Goal: Task Accomplishment & Management: Use online tool/utility

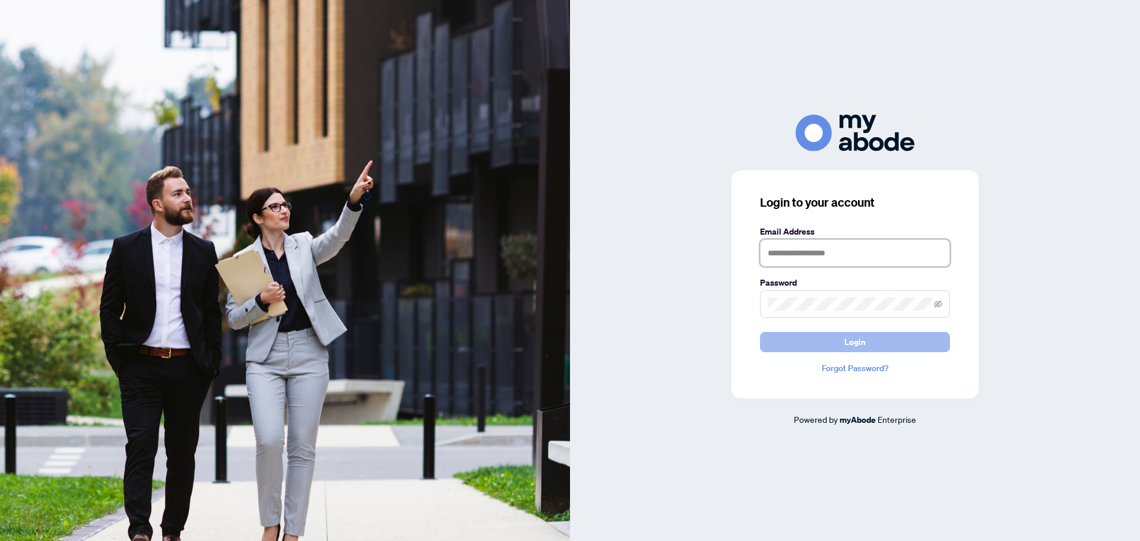
type input "**********"
click at [874, 335] on button "Login" at bounding box center [855, 342] width 190 height 20
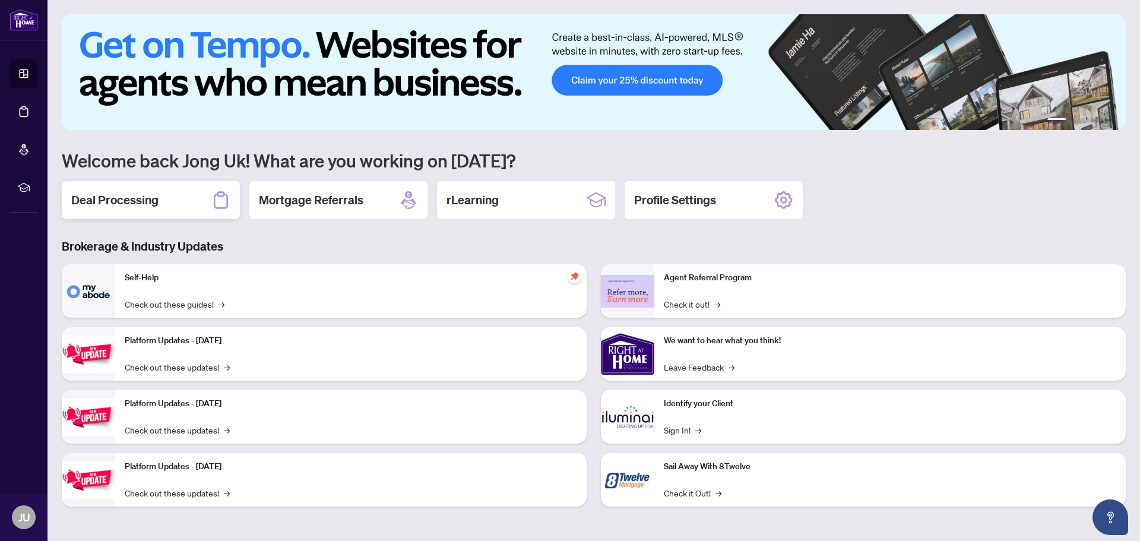
click at [168, 197] on div "Deal Processing" at bounding box center [151, 200] width 178 height 38
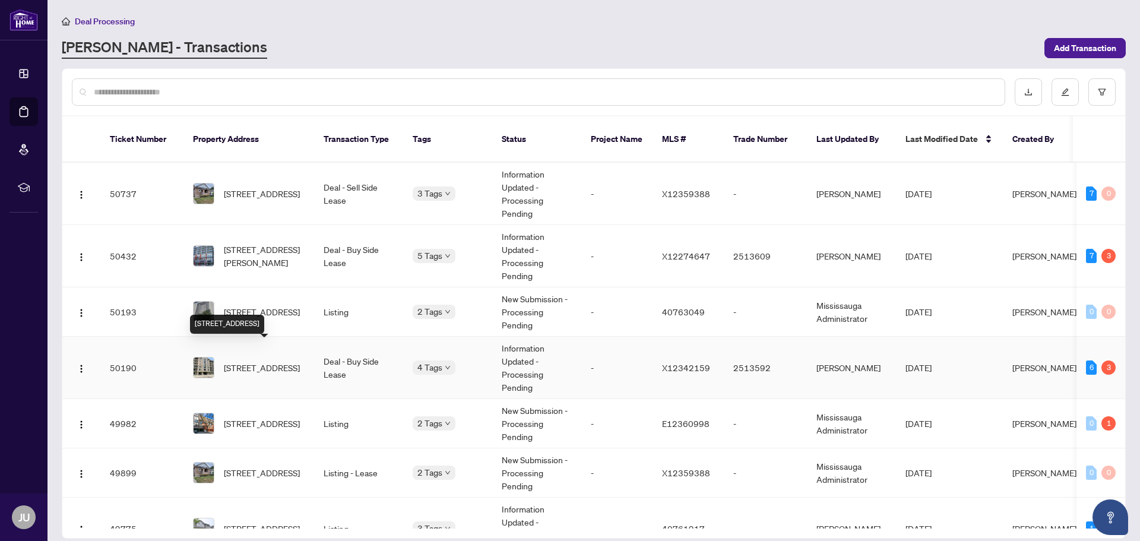
click at [270, 361] on span "[STREET_ADDRESS]" at bounding box center [262, 367] width 76 height 13
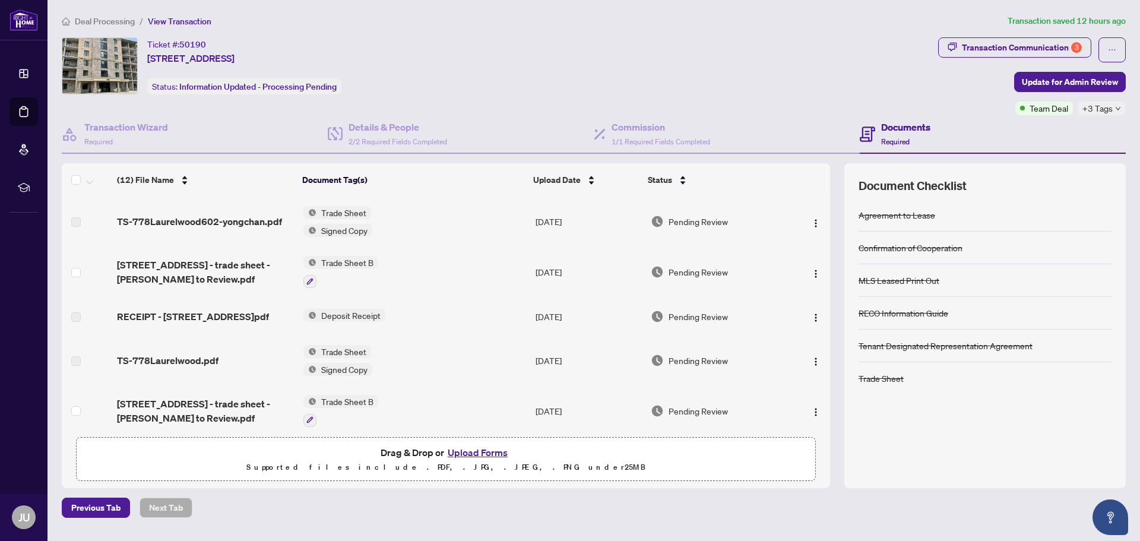
click at [350, 265] on span "Trade Sheet B" at bounding box center [348, 262] width 62 height 13
click at [331, 327] on span "Trade Sheet B" at bounding box center [318, 321] width 62 height 13
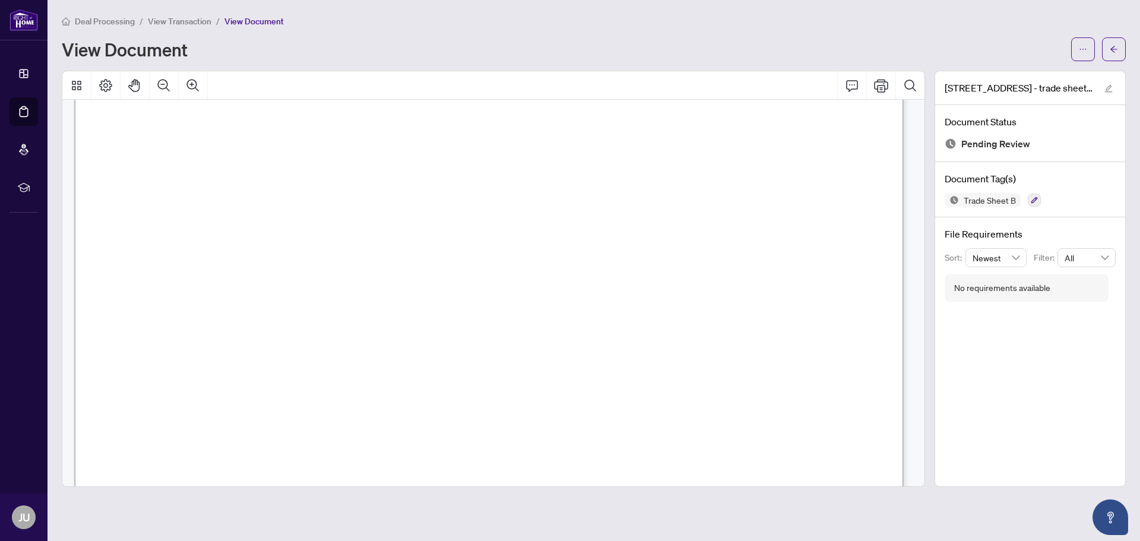
scroll to position [416, 0]
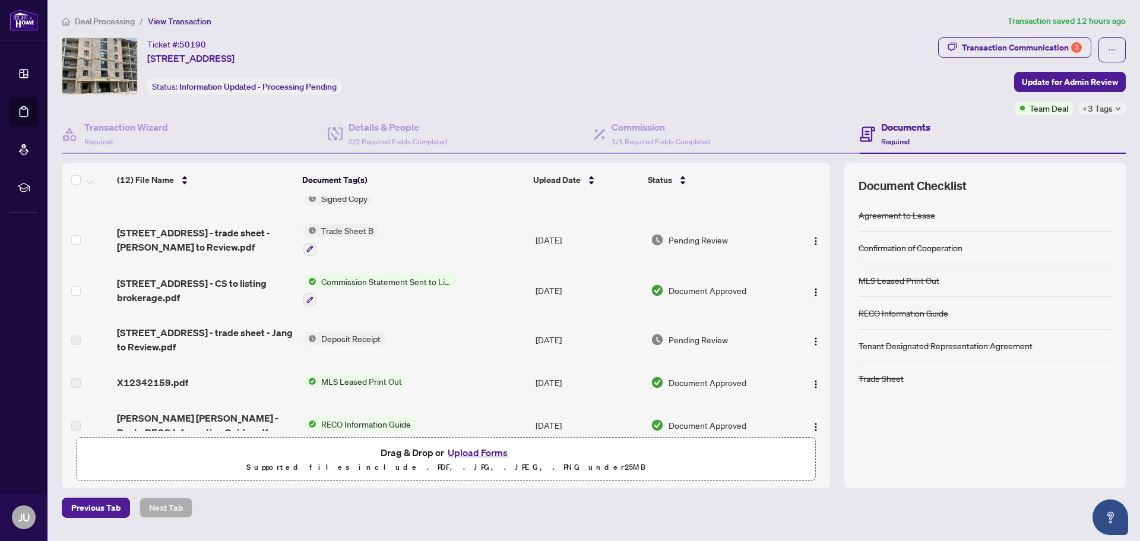
scroll to position [178, 0]
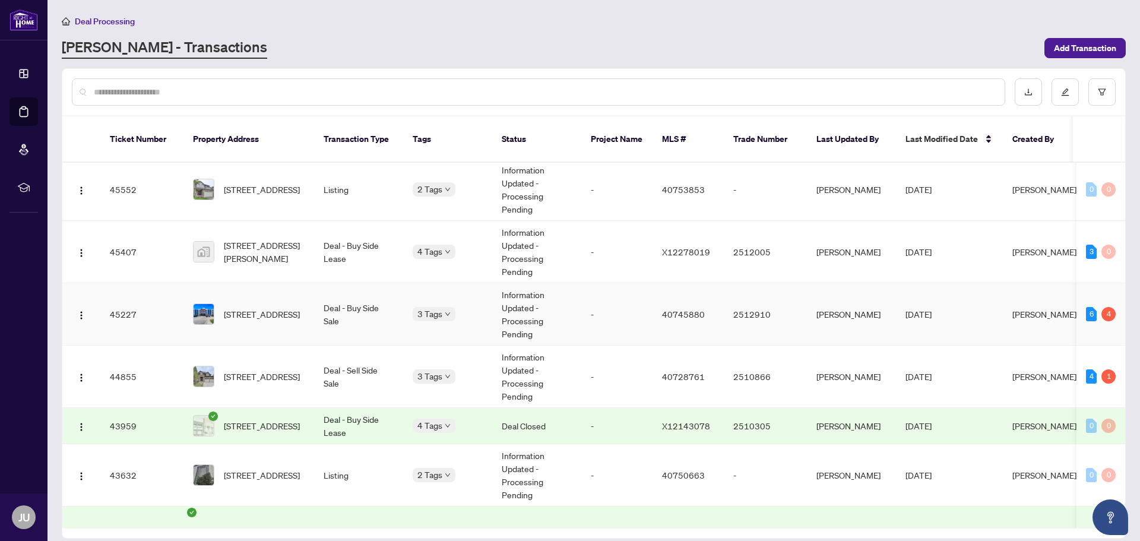
scroll to position [938, 0]
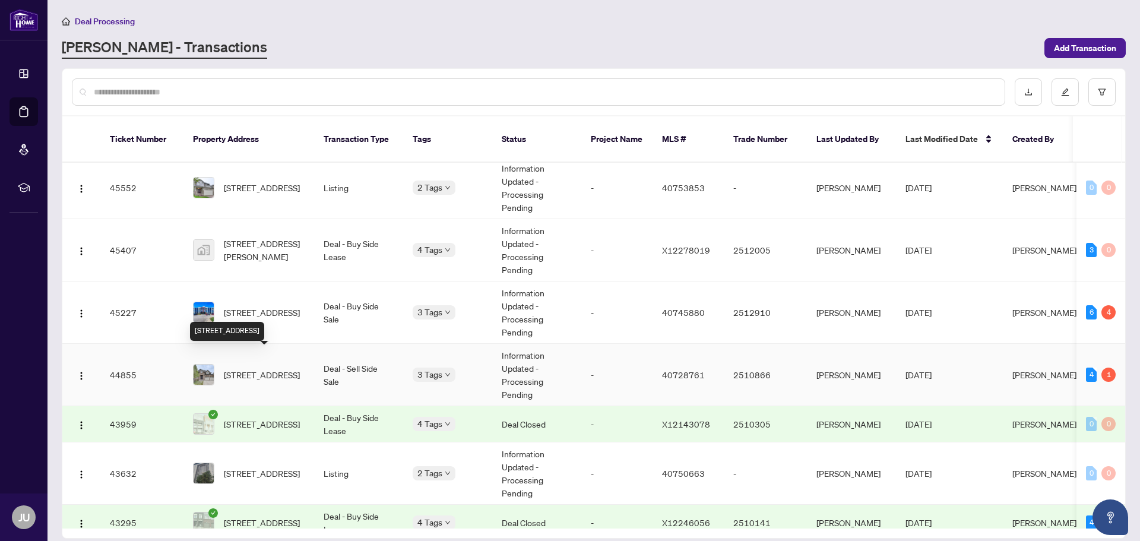
click at [274, 368] on span "[STREET_ADDRESS]" at bounding box center [262, 374] width 76 height 13
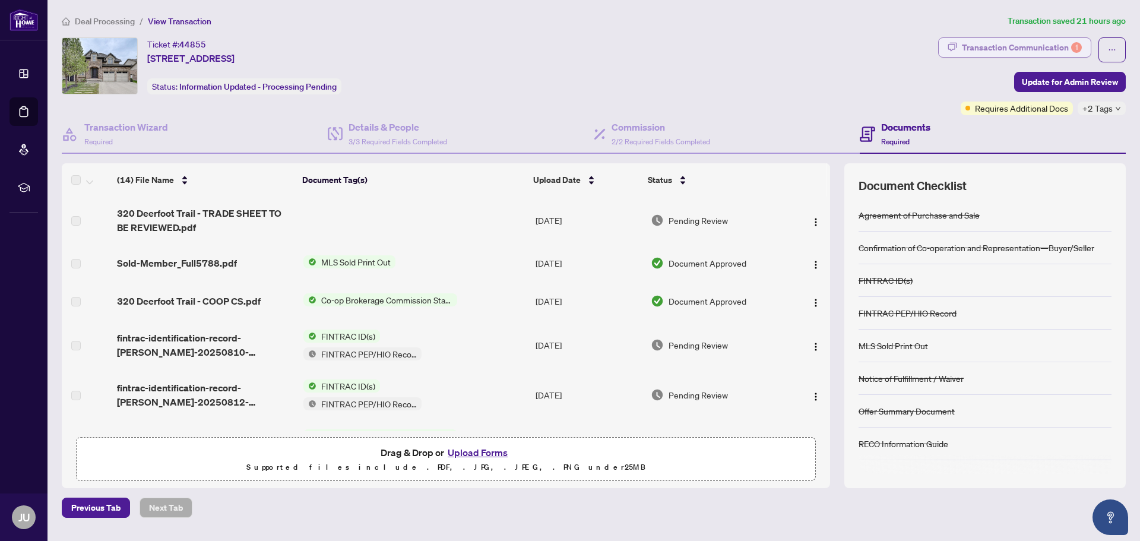
click at [1031, 43] on div "Transaction Communication 1" at bounding box center [1022, 47] width 120 height 19
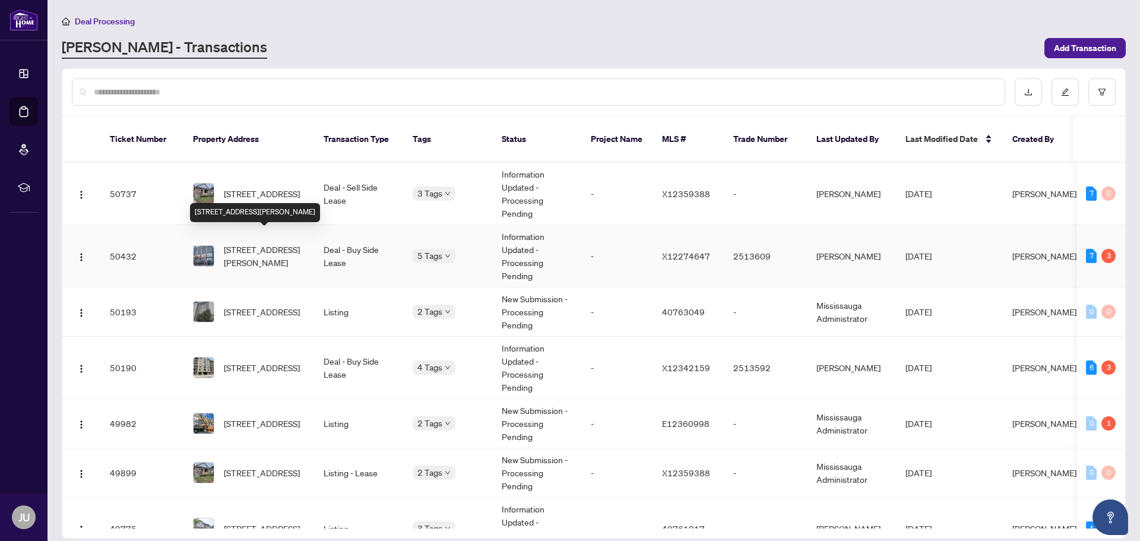
click at [265, 243] on span "[STREET_ADDRESS][PERSON_NAME]" at bounding box center [264, 256] width 81 height 26
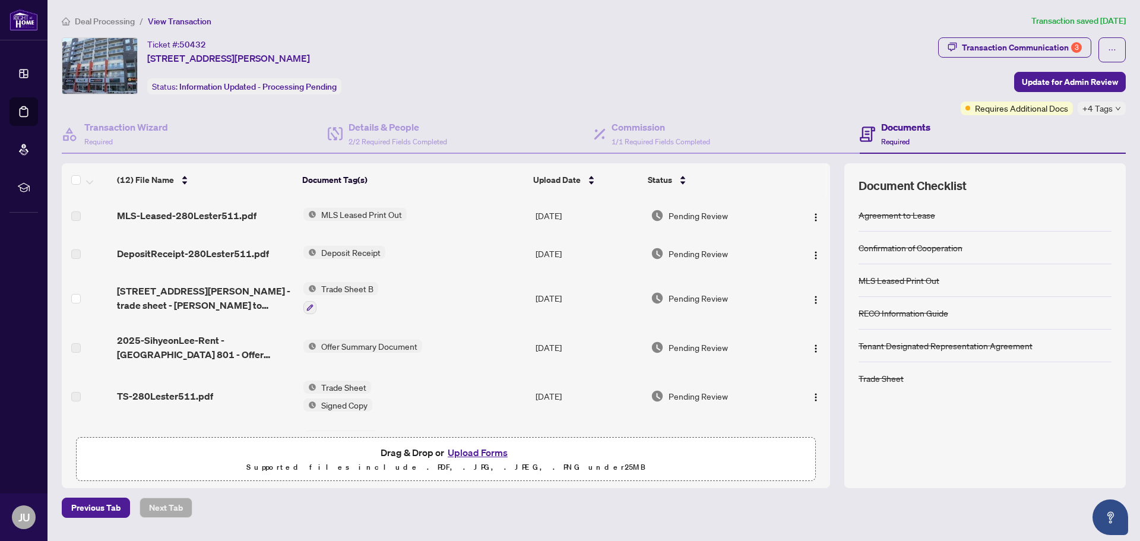
click at [342, 289] on span "Trade Sheet B" at bounding box center [348, 288] width 62 height 13
click at [331, 346] on span "Trade Sheet B" at bounding box center [318, 347] width 62 height 13
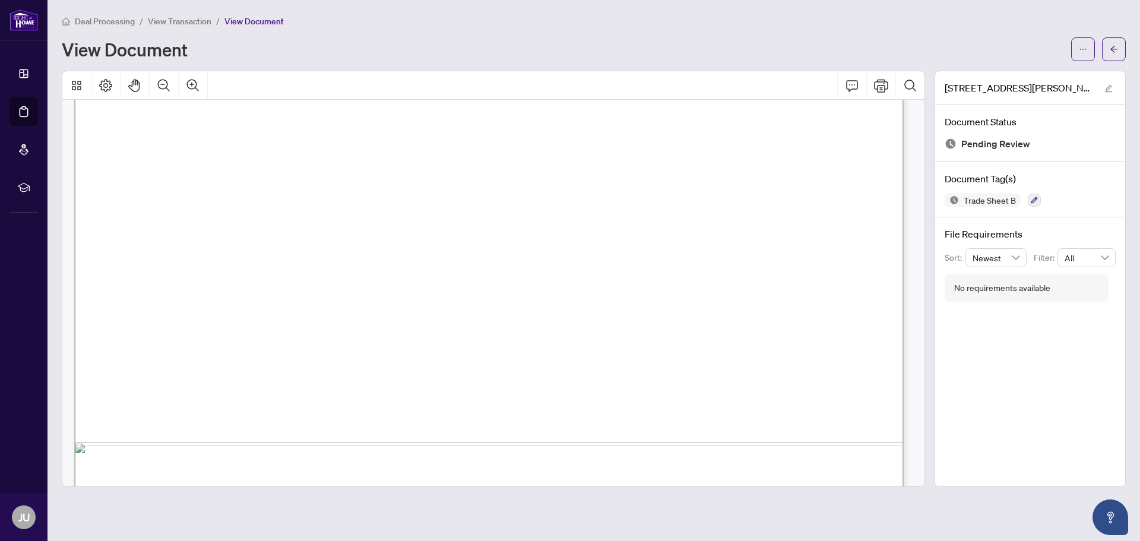
scroll to position [594, 0]
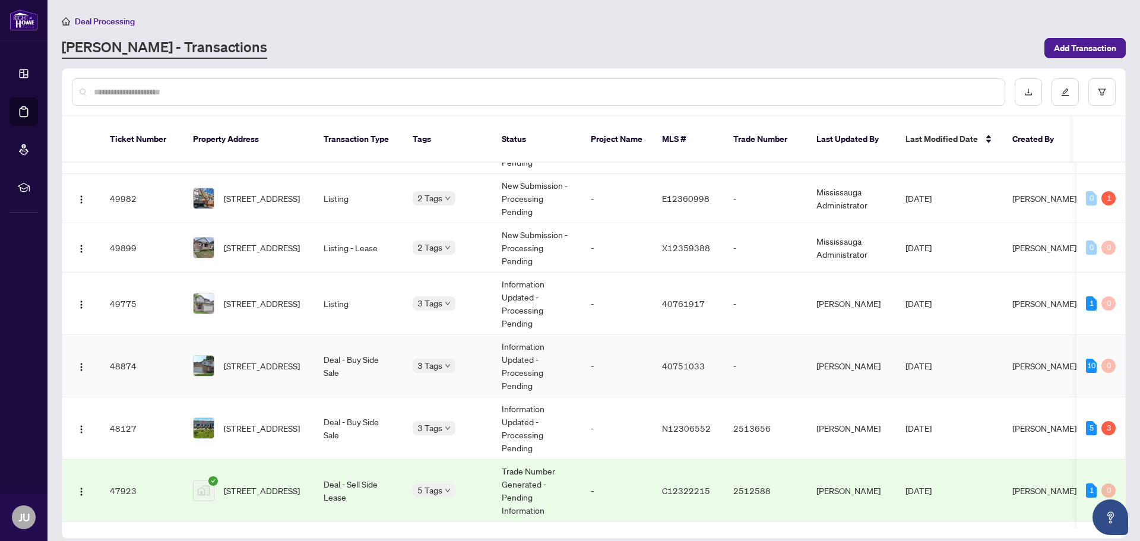
scroll to position [238, 0]
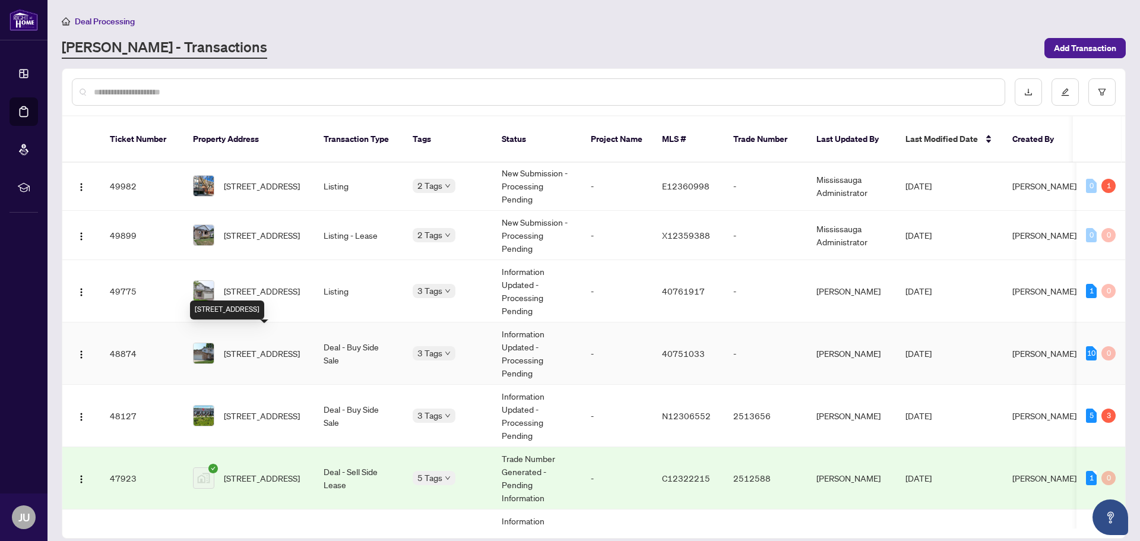
click at [265, 347] on span "[STREET_ADDRESS]" at bounding box center [262, 353] width 76 height 13
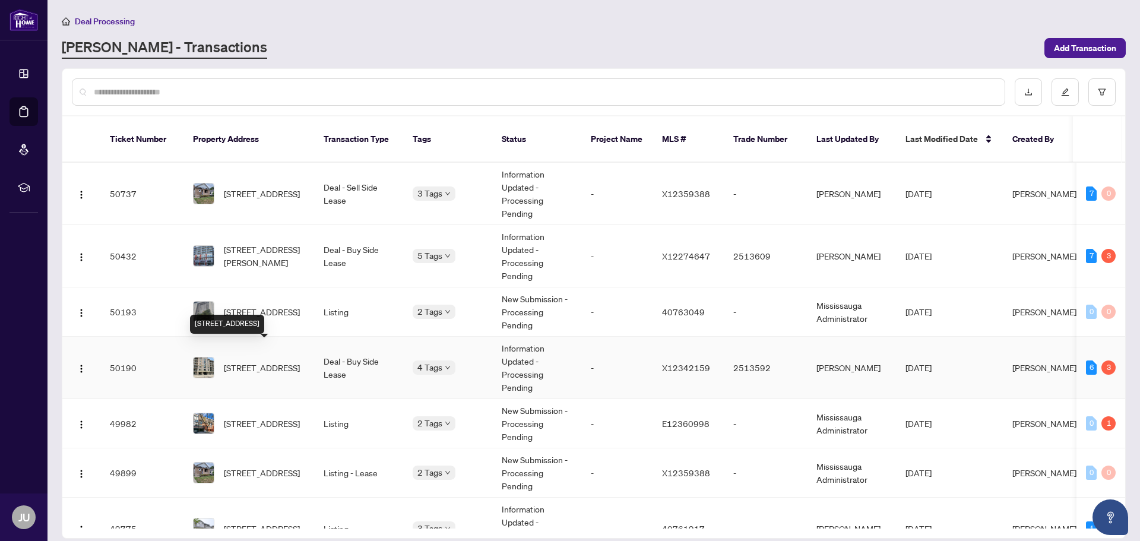
click at [276, 361] on span "[STREET_ADDRESS]" at bounding box center [262, 367] width 76 height 13
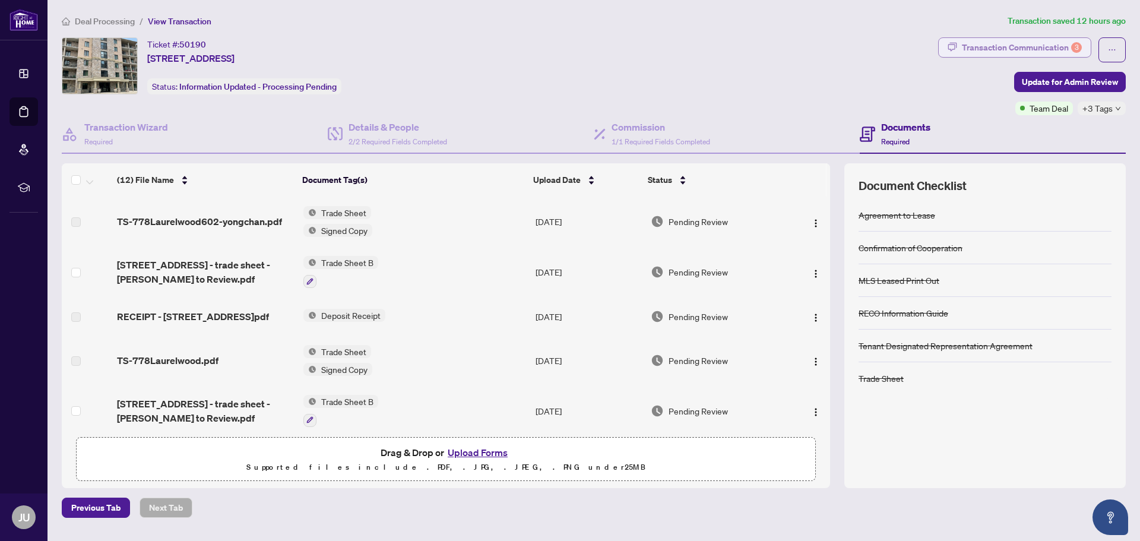
click at [989, 48] on div "Transaction Communication 3" at bounding box center [1022, 47] width 120 height 19
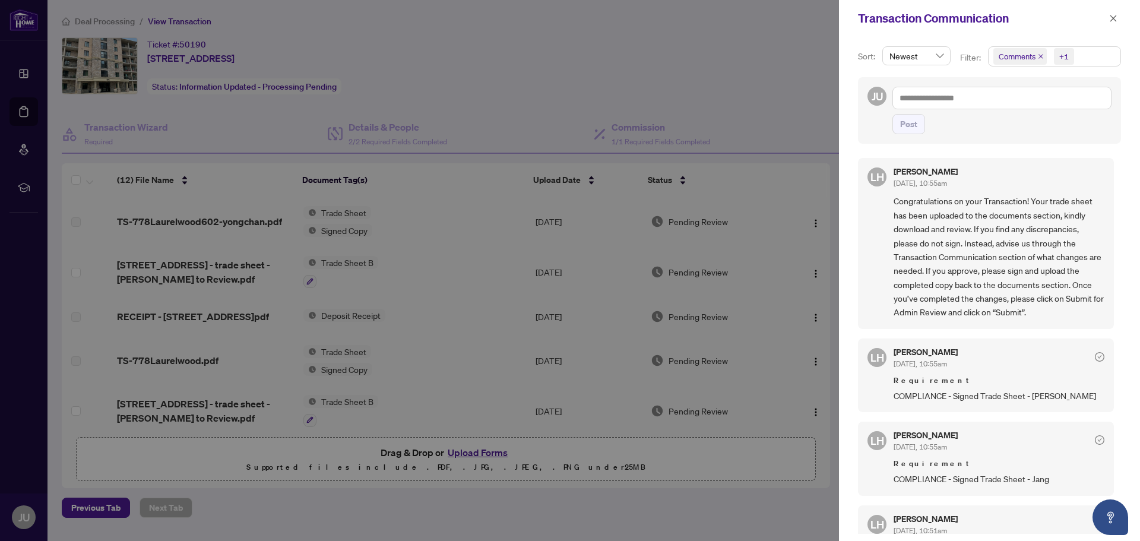
click at [1060, 15] on div "Transaction Communication" at bounding box center [982, 19] width 248 height 18
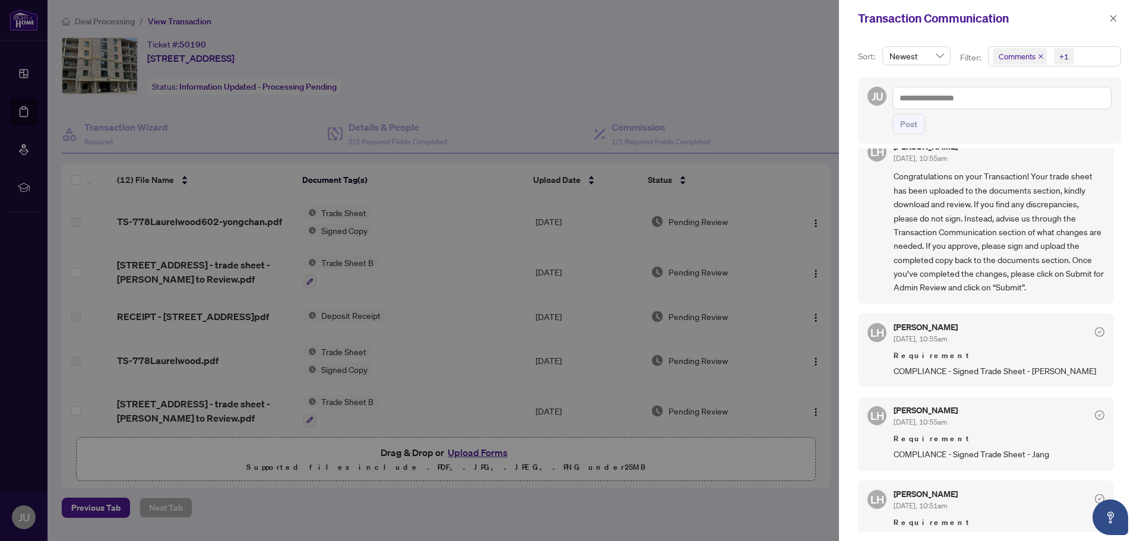
scroll to position [45, 0]
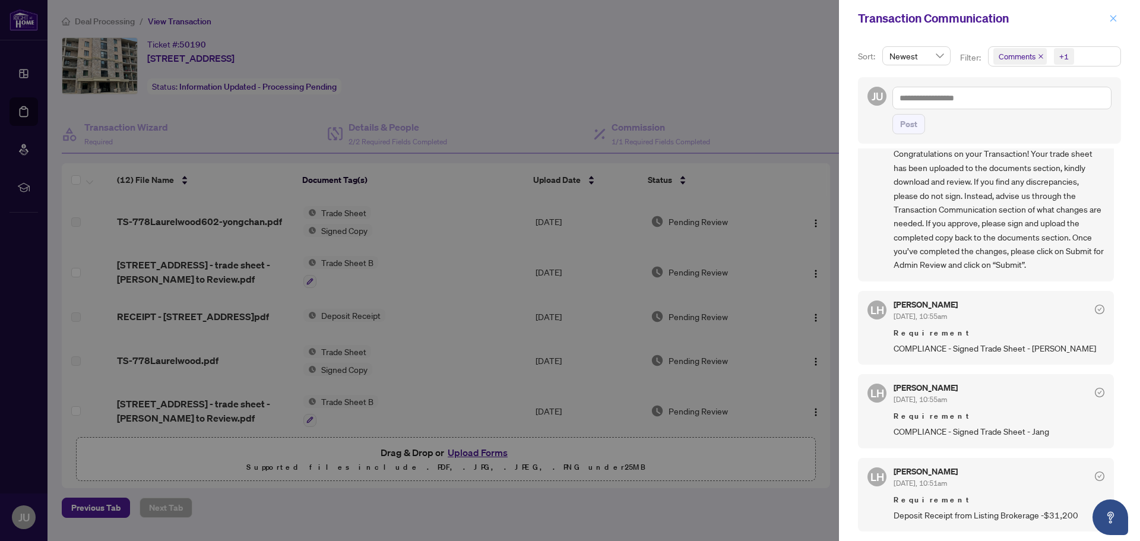
click at [1114, 19] on icon "close" at bounding box center [1114, 18] width 7 height 7
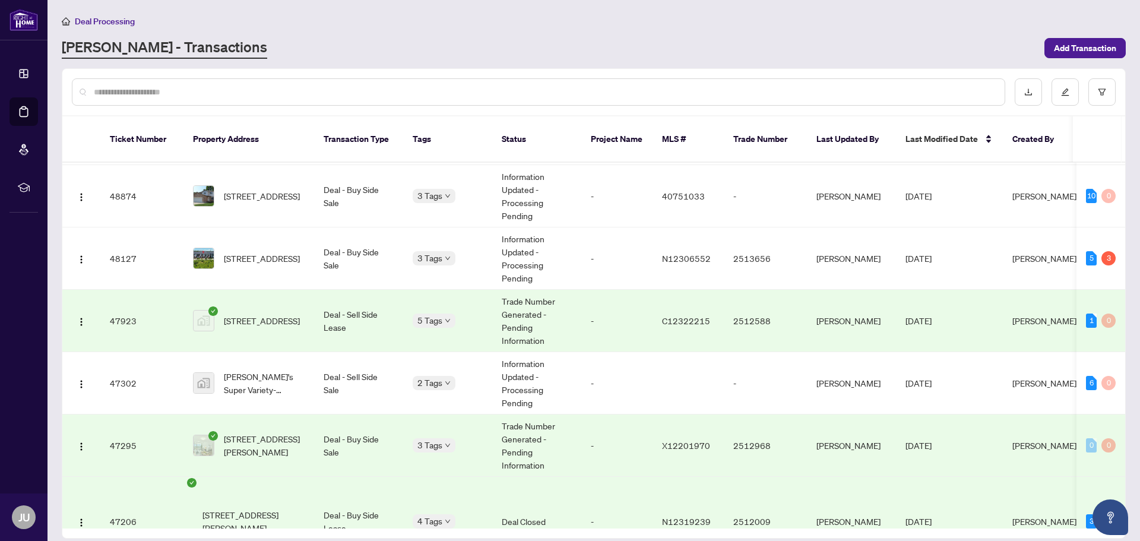
scroll to position [416, 0]
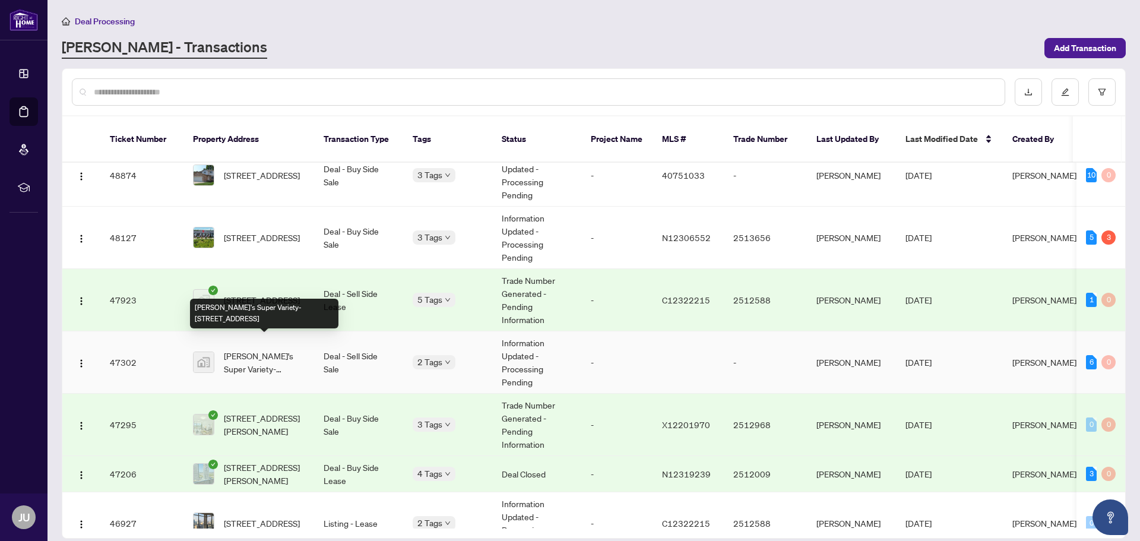
click at [266, 352] on span "[PERSON_NAME]'s Super Variety-[STREET_ADDRESS]" at bounding box center [264, 362] width 81 height 26
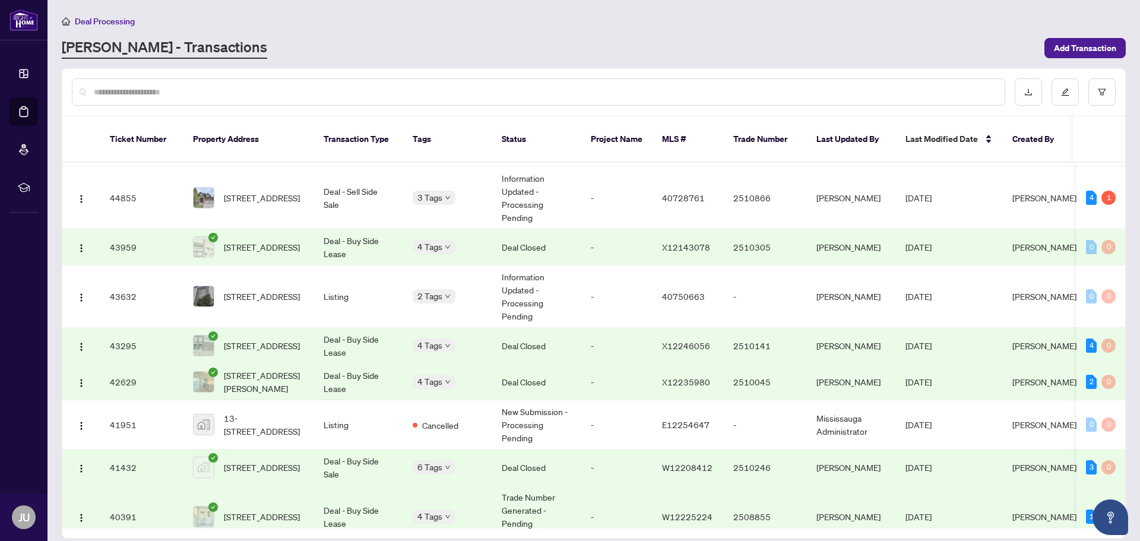
scroll to position [1117, 0]
